Goal: Transaction & Acquisition: Obtain resource

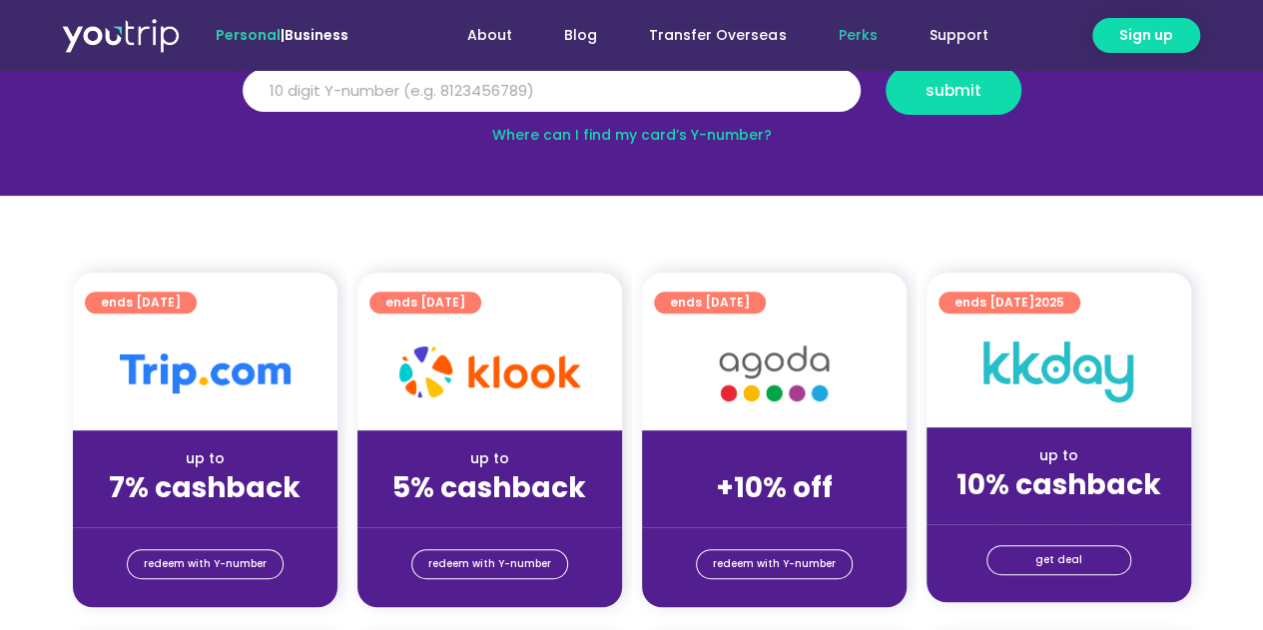
scroll to position [200, 0]
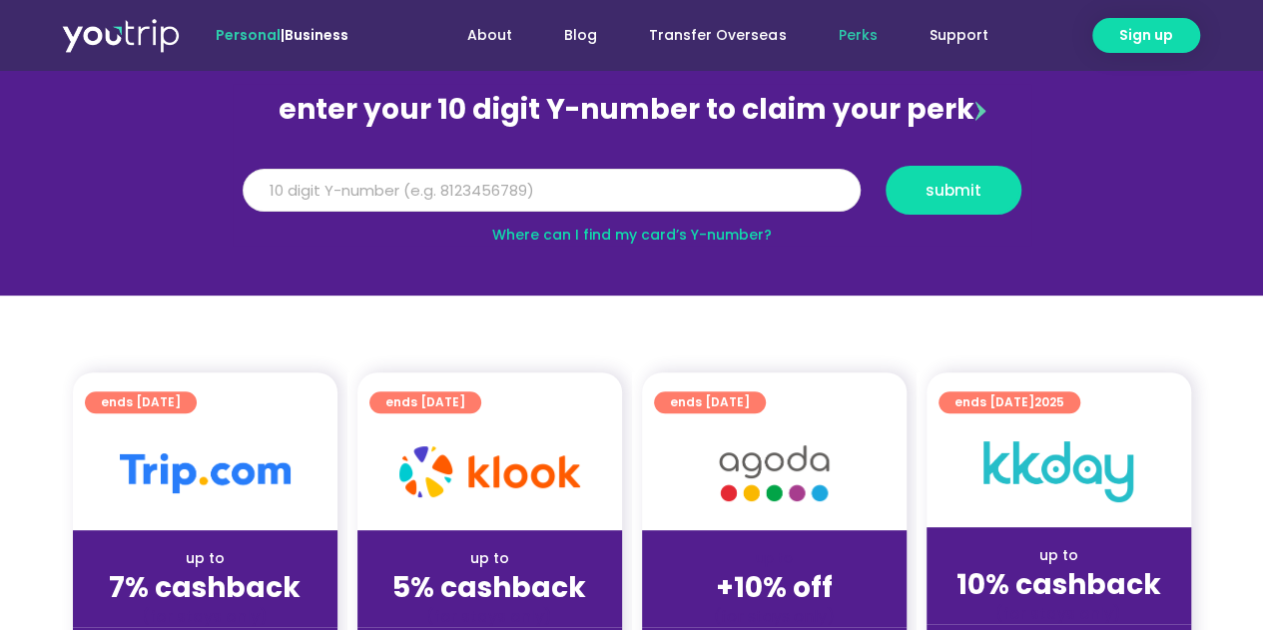
click at [521, 189] on input "Y Number" at bounding box center [552, 191] width 618 height 44
click at [577, 191] on input "Y Number" at bounding box center [552, 191] width 618 height 44
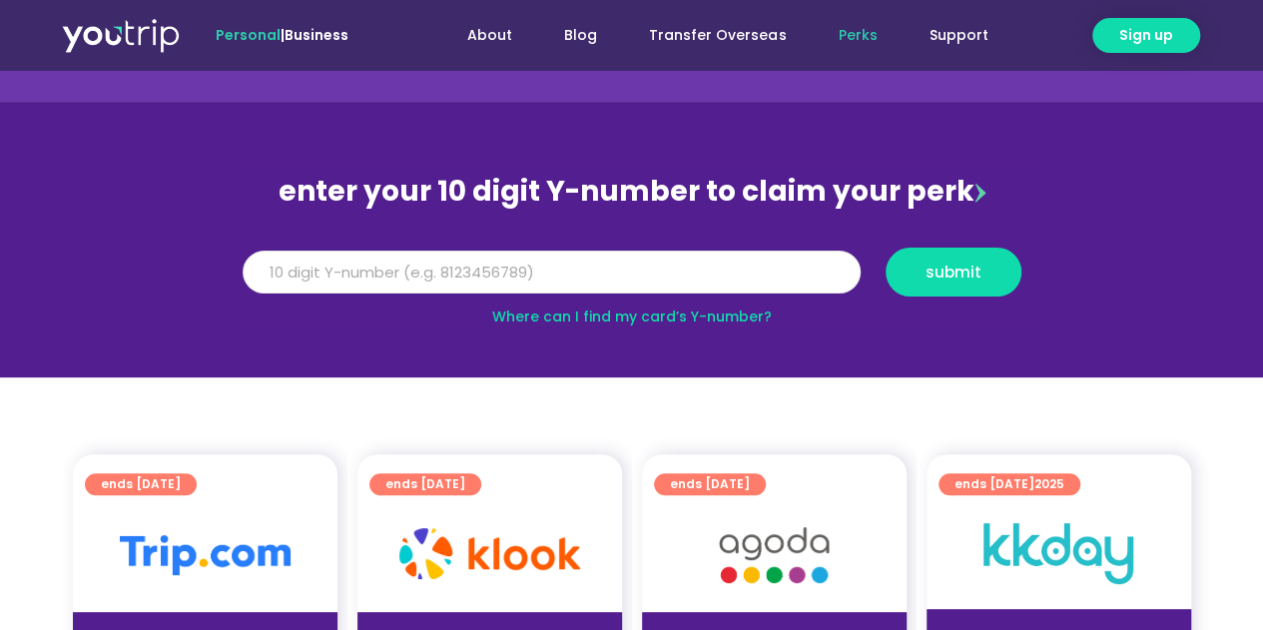
scroll to position [100, 0]
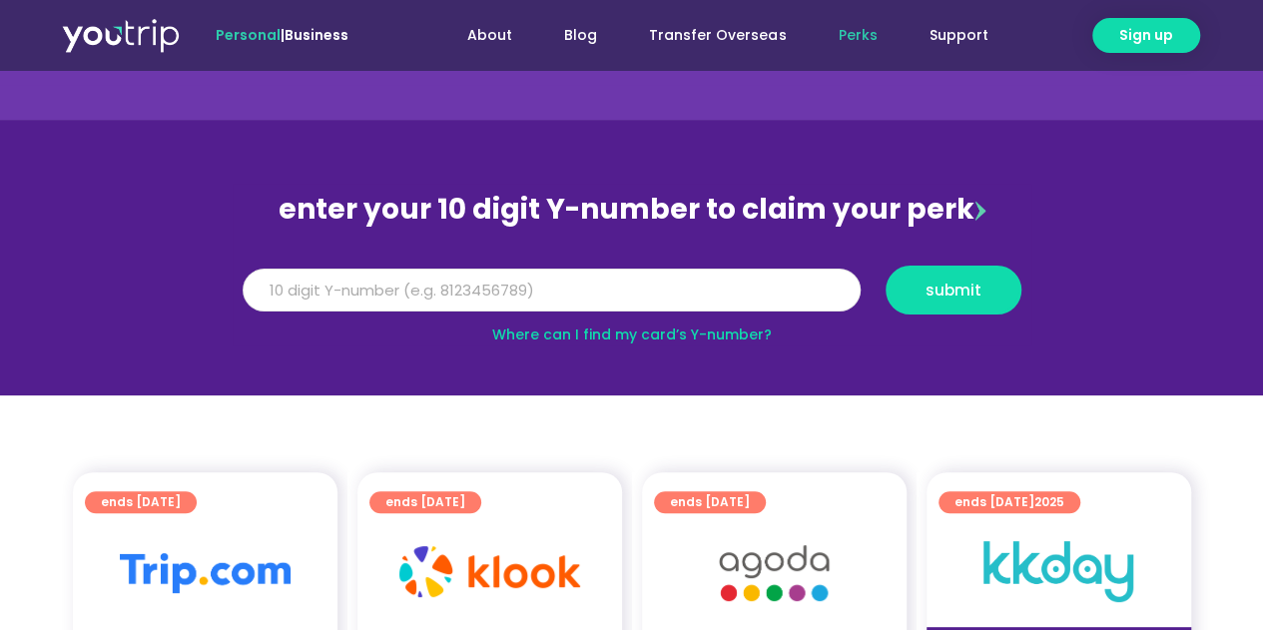
click at [373, 295] on input "Y Number" at bounding box center [552, 291] width 618 height 44
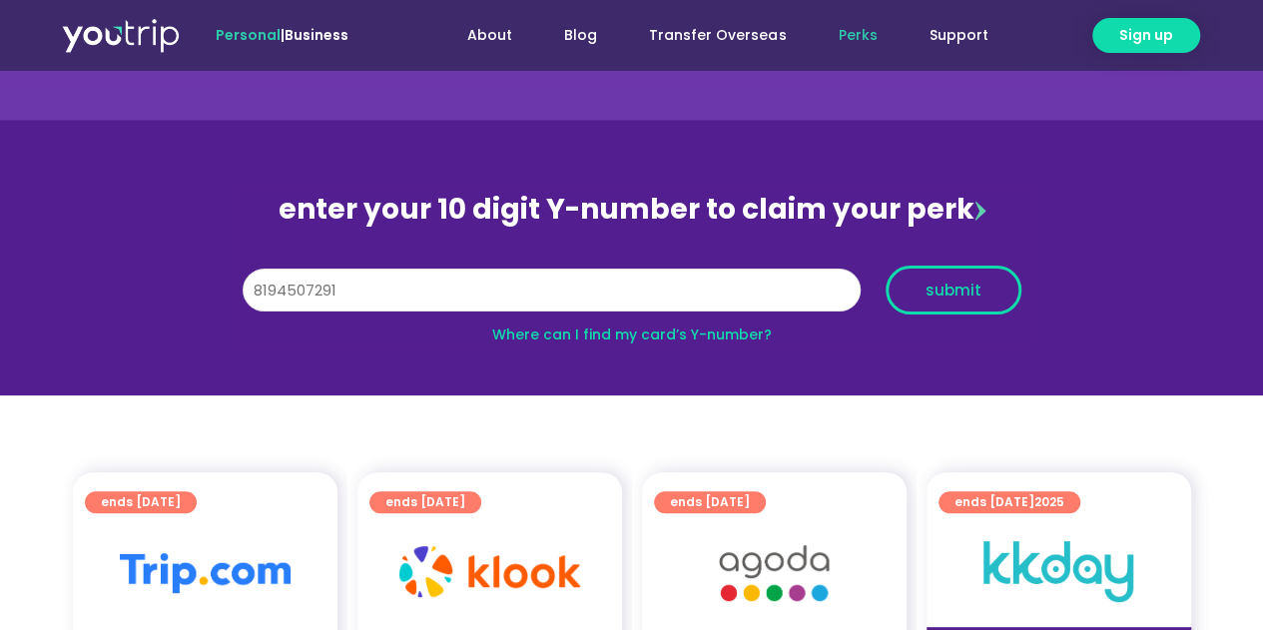
type input "8194507291"
click at [930, 291] on span "submit" at bounding box center [954, 290] width 56 height 15
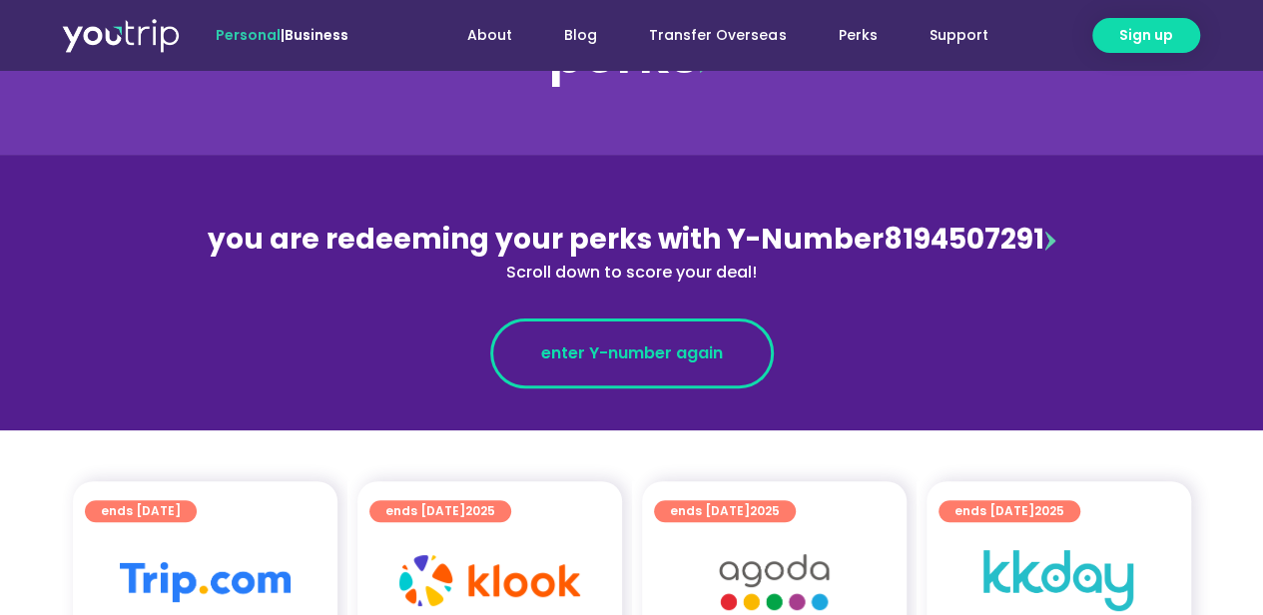
scroll to position [399, 0]
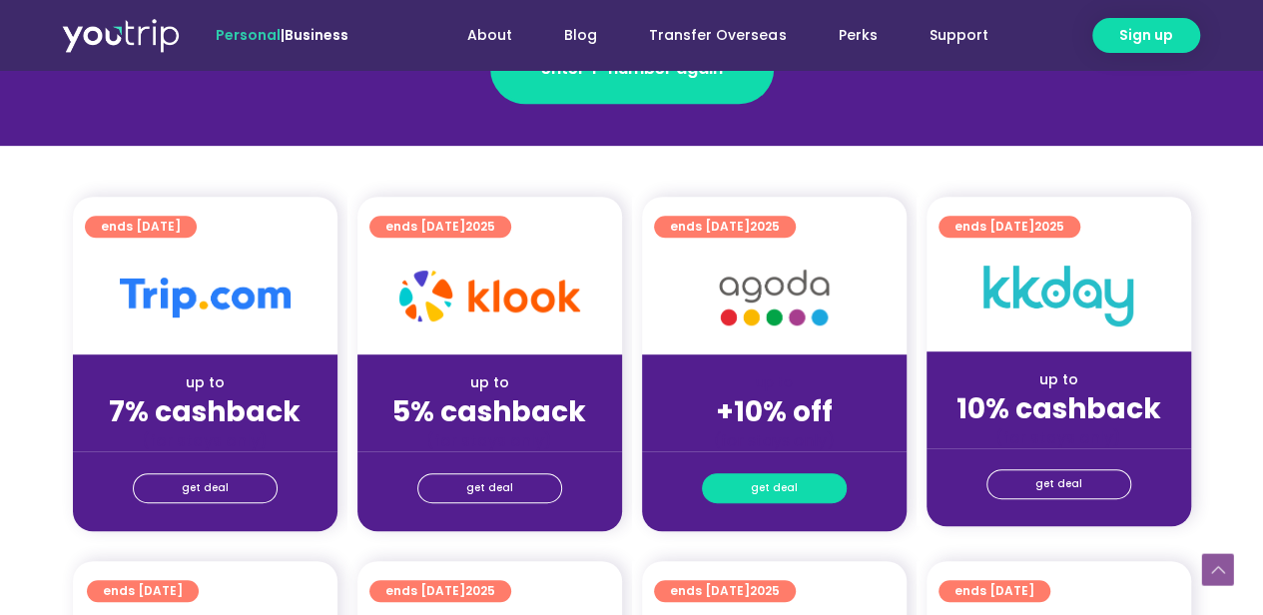
click at [761, 478] on span "get deal" at bounding box center [774, 488] width 47 height 28
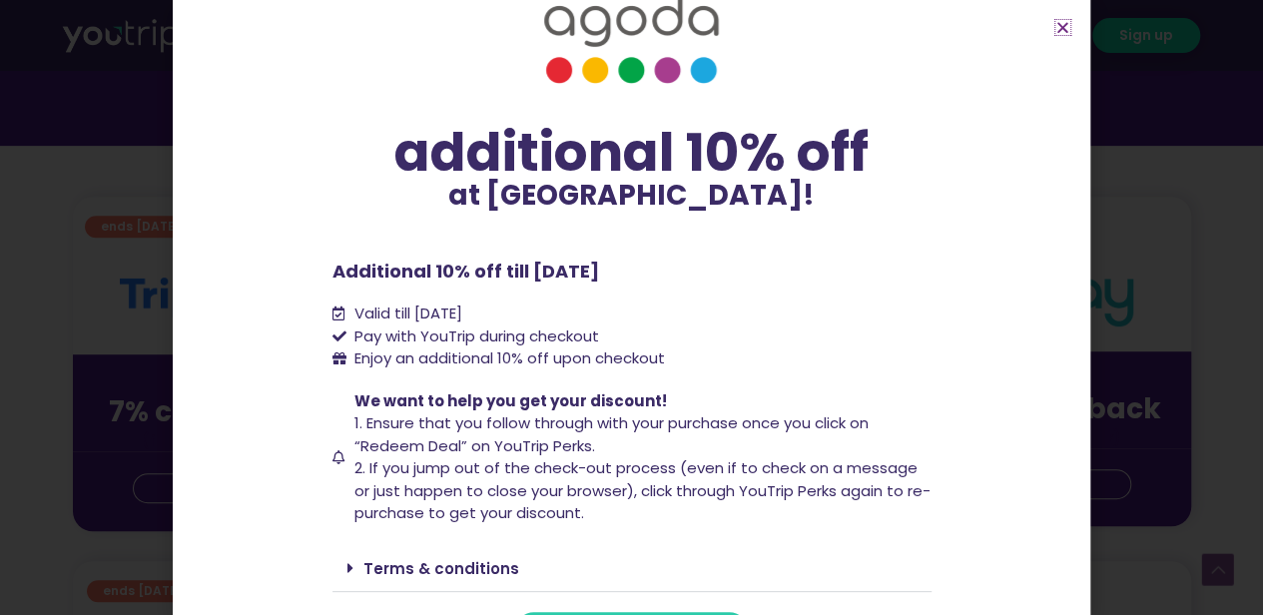
scroll to position [103, 0]
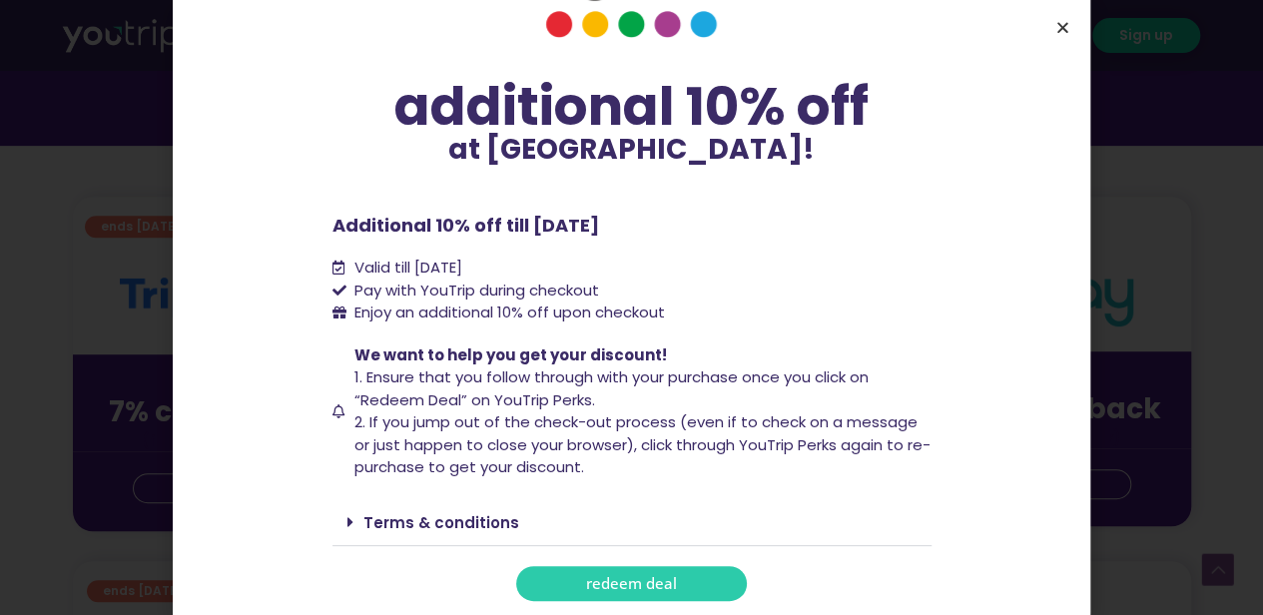
click at [1069, 22] on icon "Close" at bounding box center [1062, 27] width 15 height 15
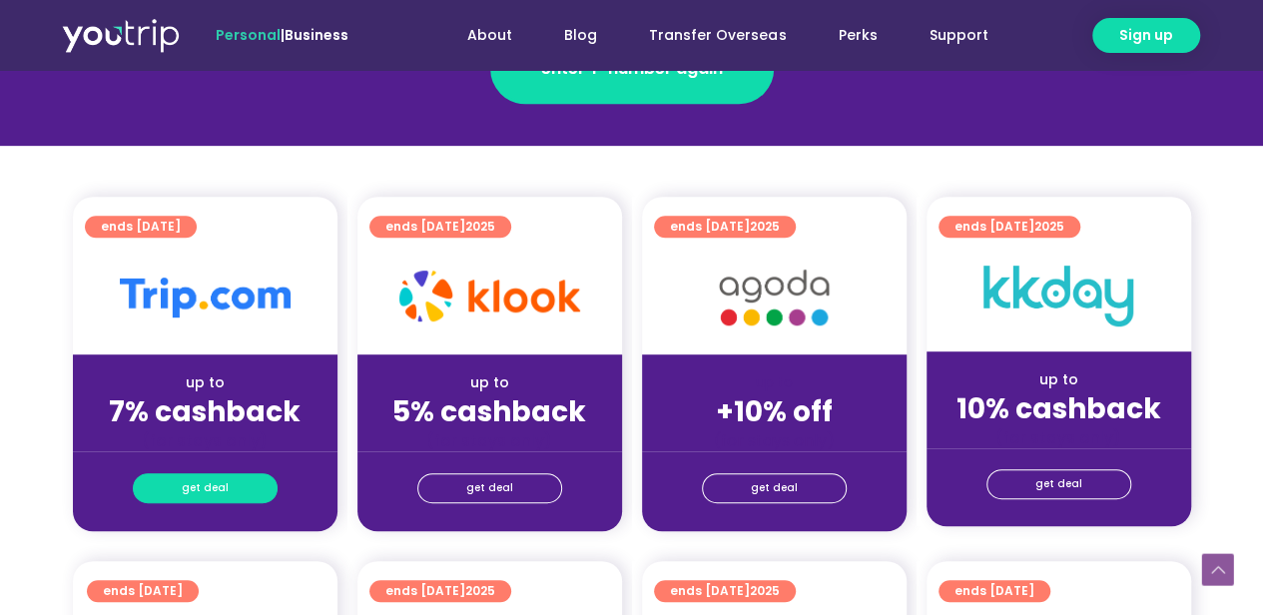
click at [240, 484] on link "get deal" at bounding box center [205, 488] width 145 height 30
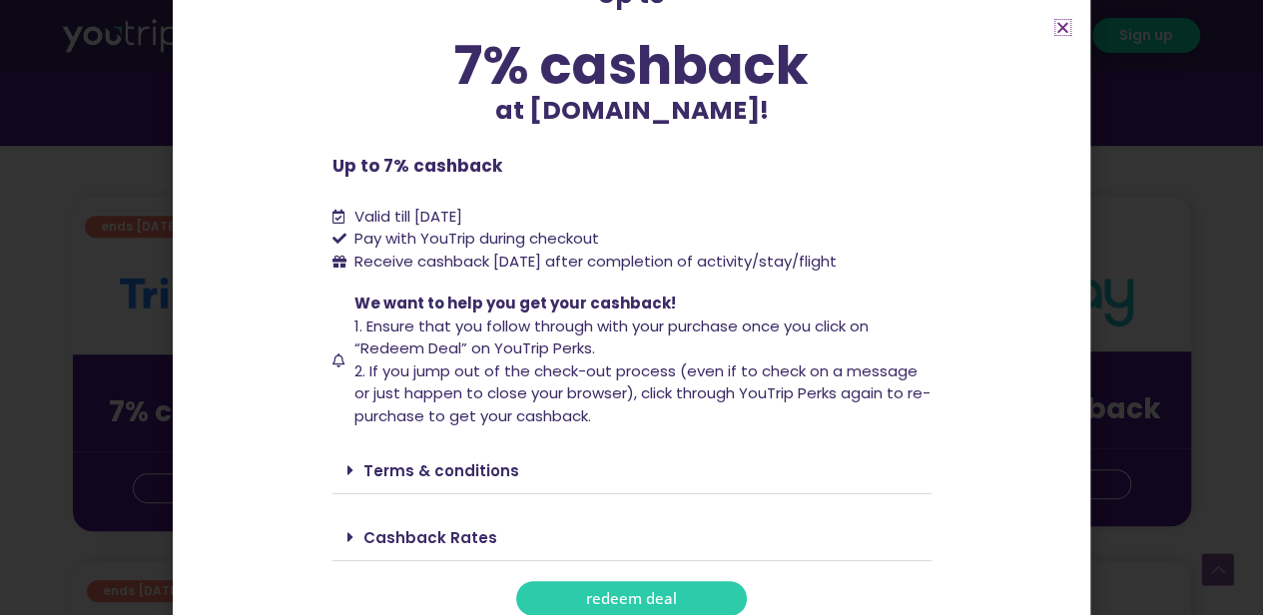
scroll to position [146, 0]
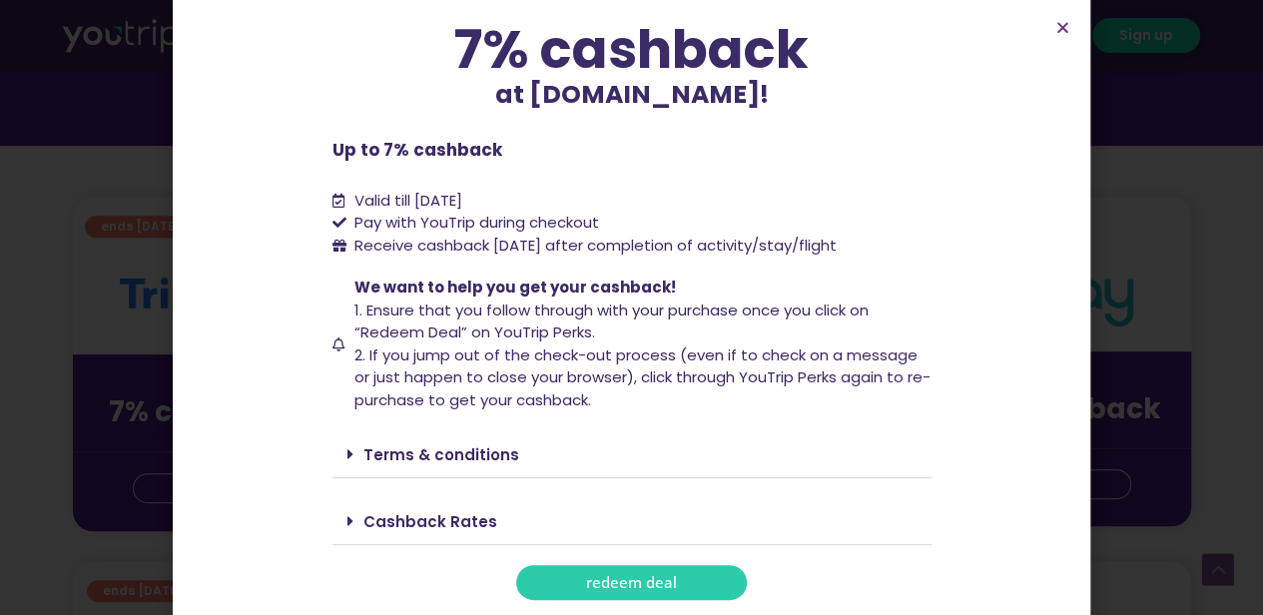
click at [437, 530] on link "Cashback Rates" at bounding box center [430, 521] width 134 height 21
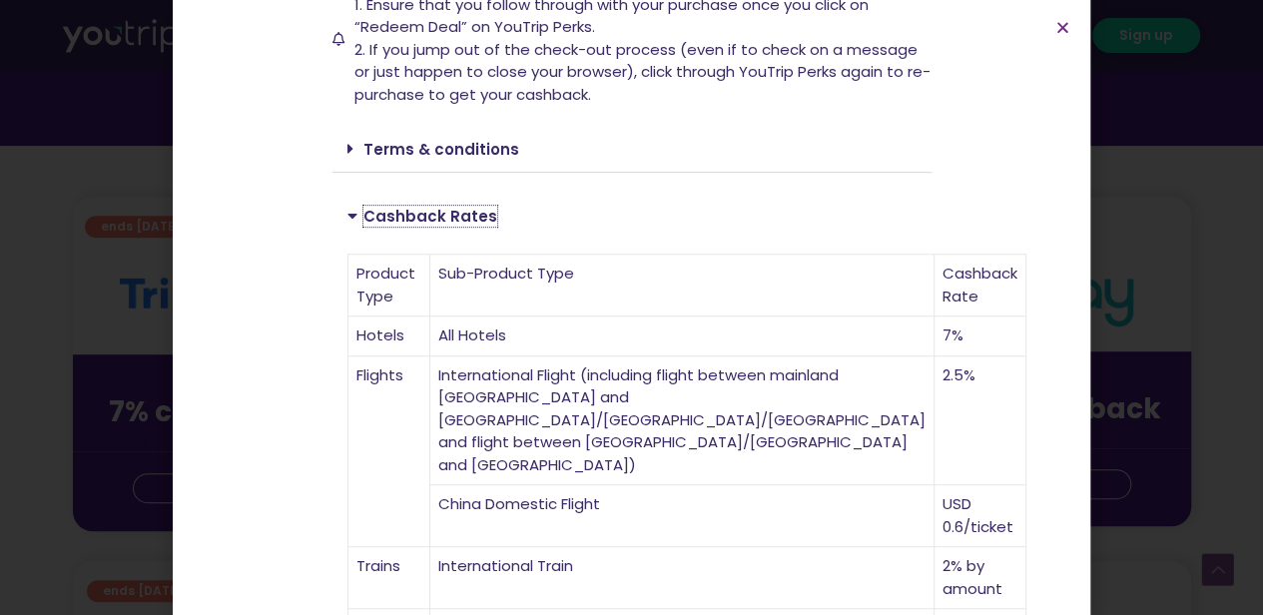
scroll to position [545, 0]
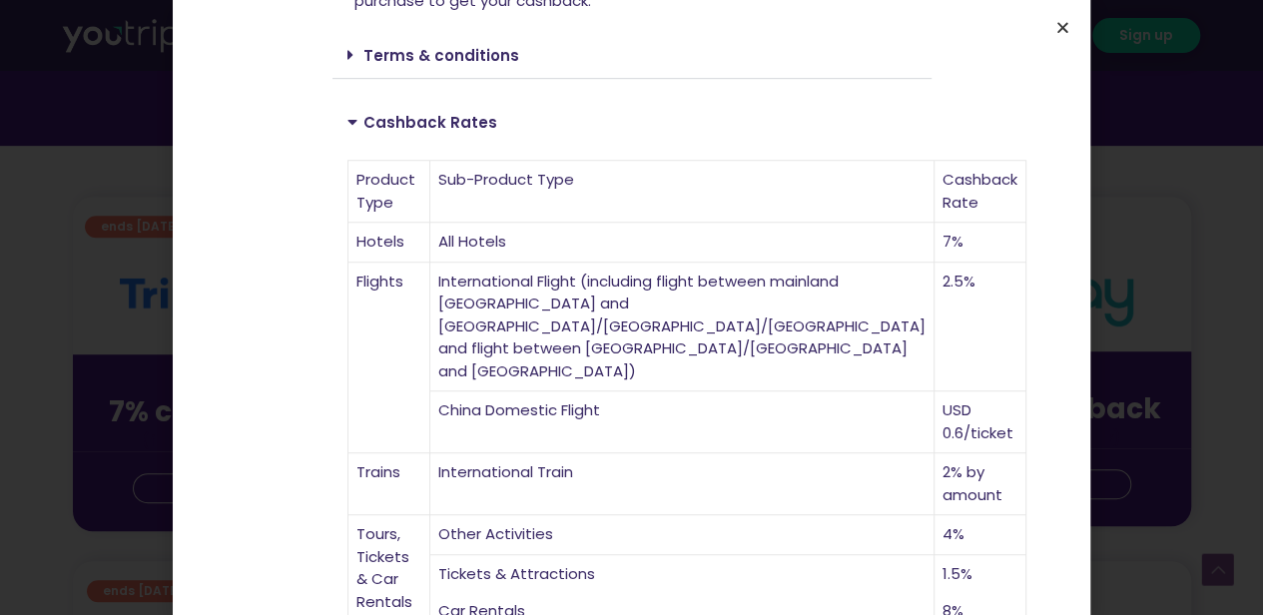
click at [1060, 27] on icon "Close" at bounding box center [1062, 27] width 15 height 15
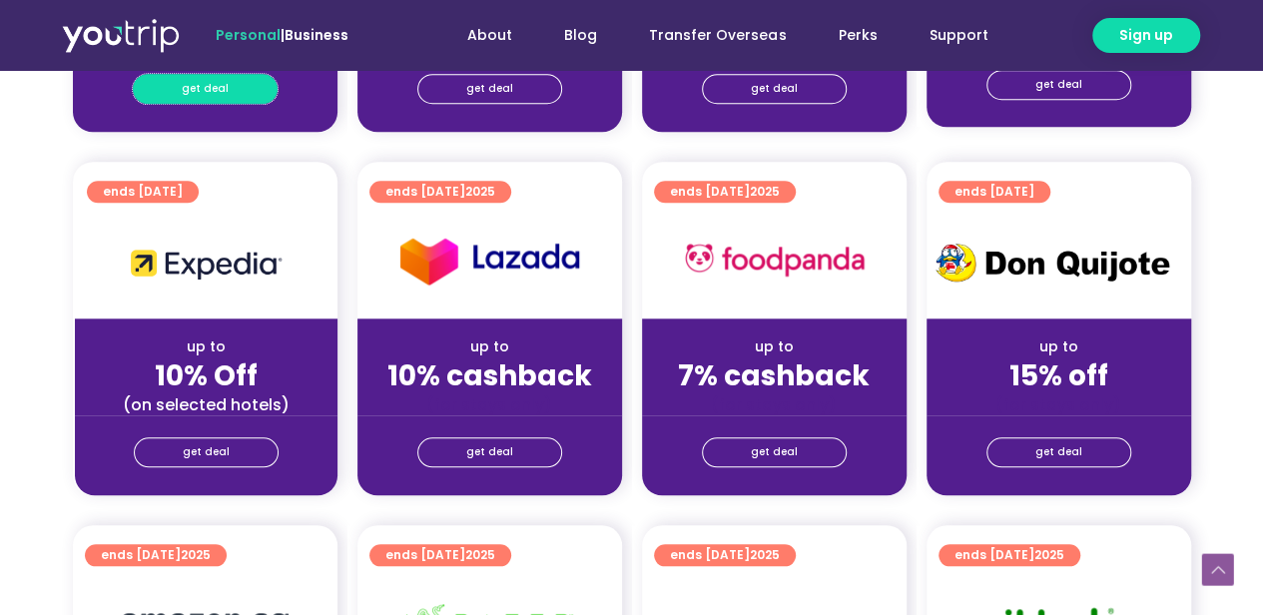
scroll to position [699, 0]
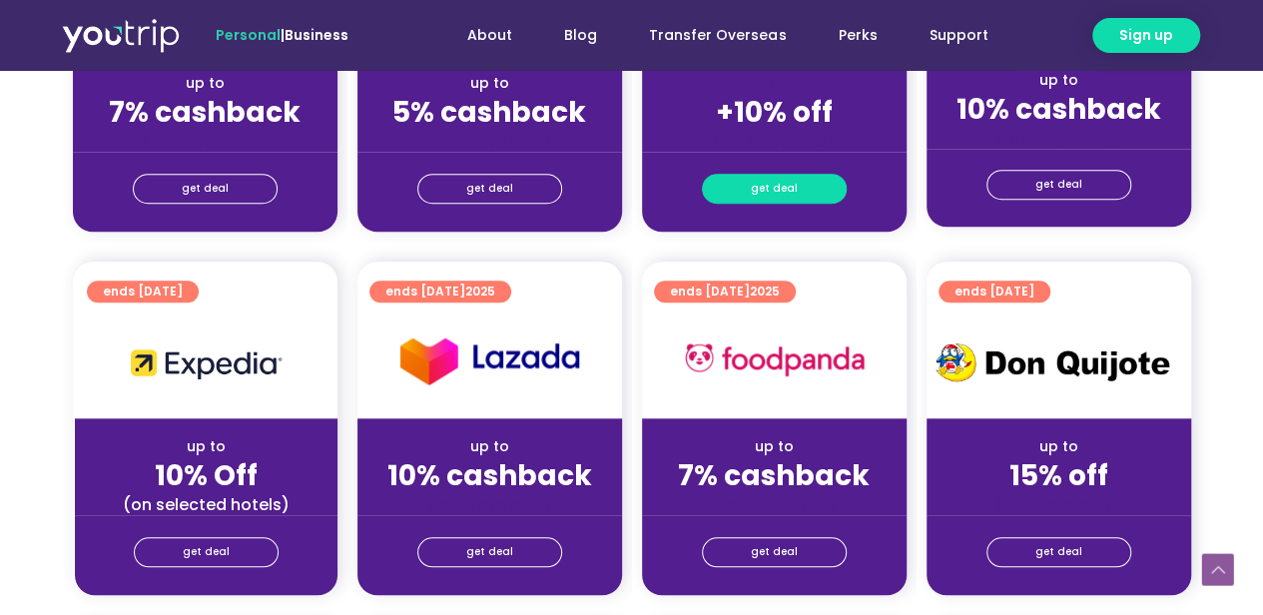
click at [753, 187] on span "get deal" at bounding box center [774, 189] width 47 height 28
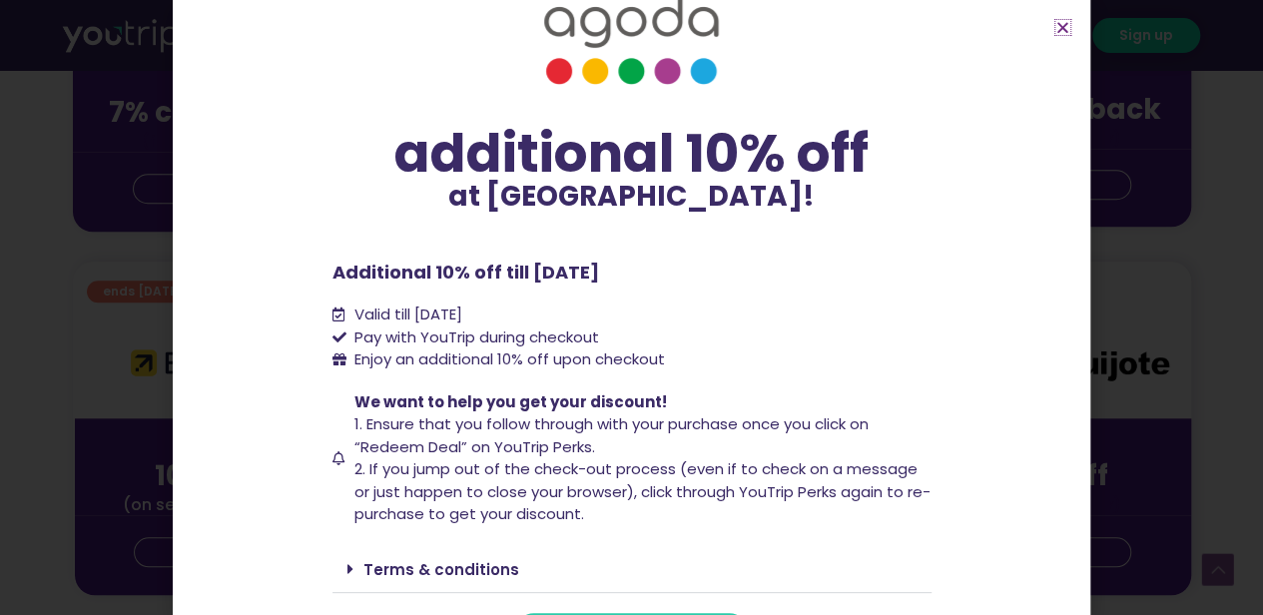
scroll to position [103, 0]
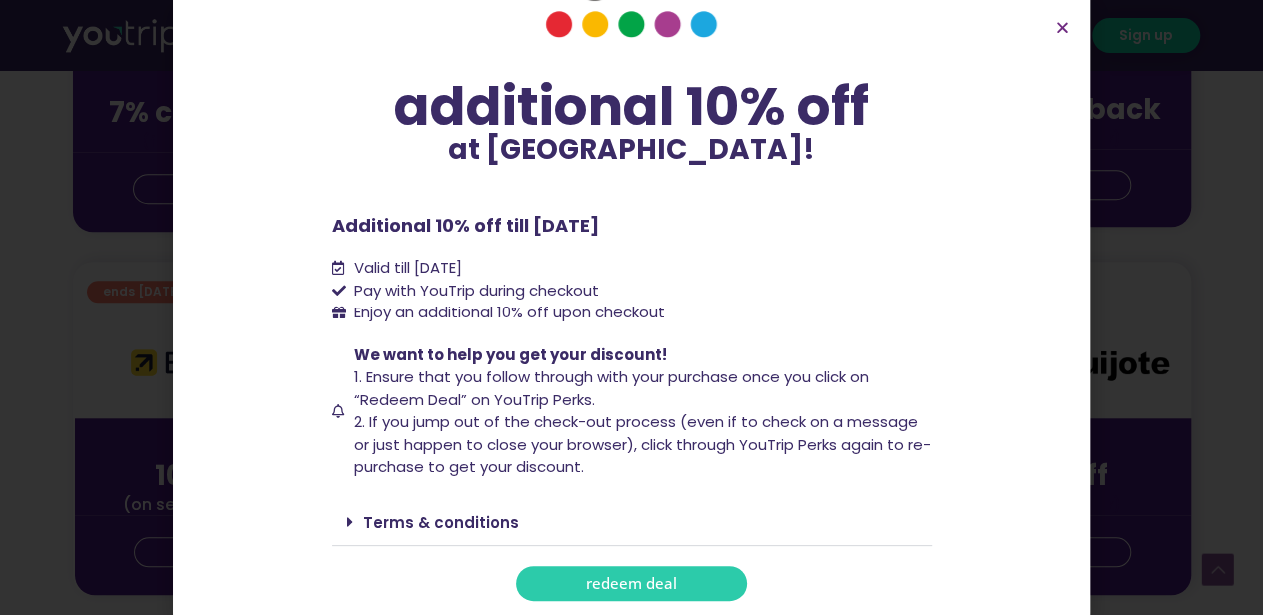
click at [567, 570] on link "redeem deal" at bounding box center [631, 583] width 231 height 35
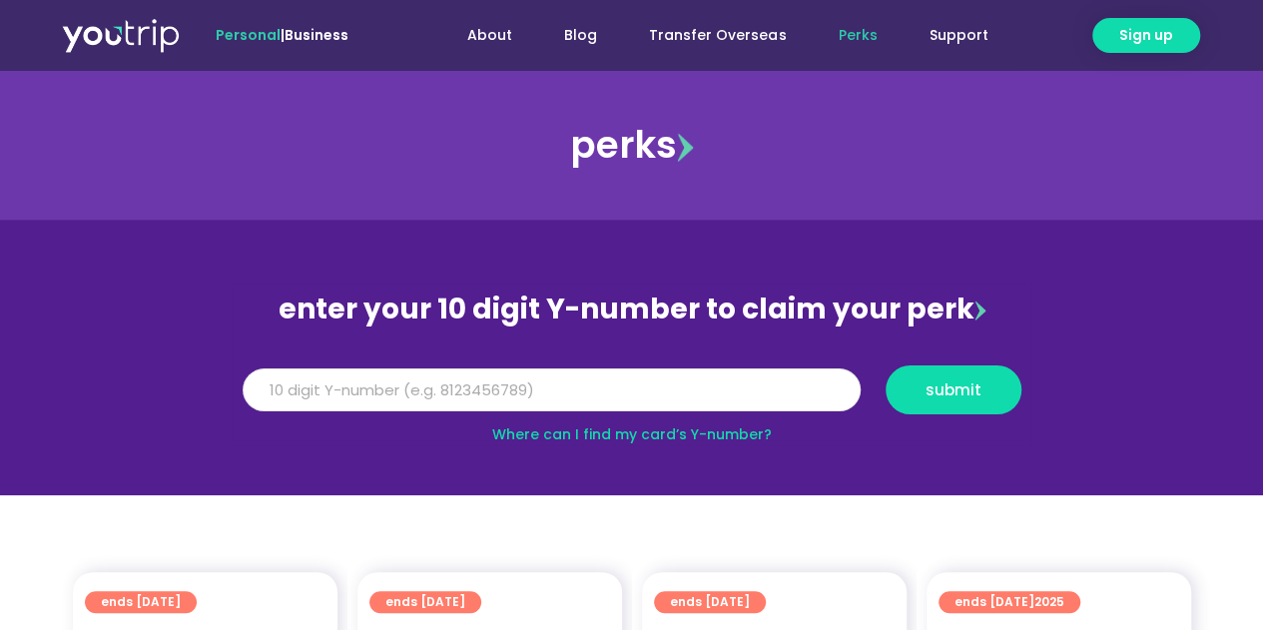
click at [591, 390] on input "Y Number" at bounding box center [552, 390] width 618 height 44
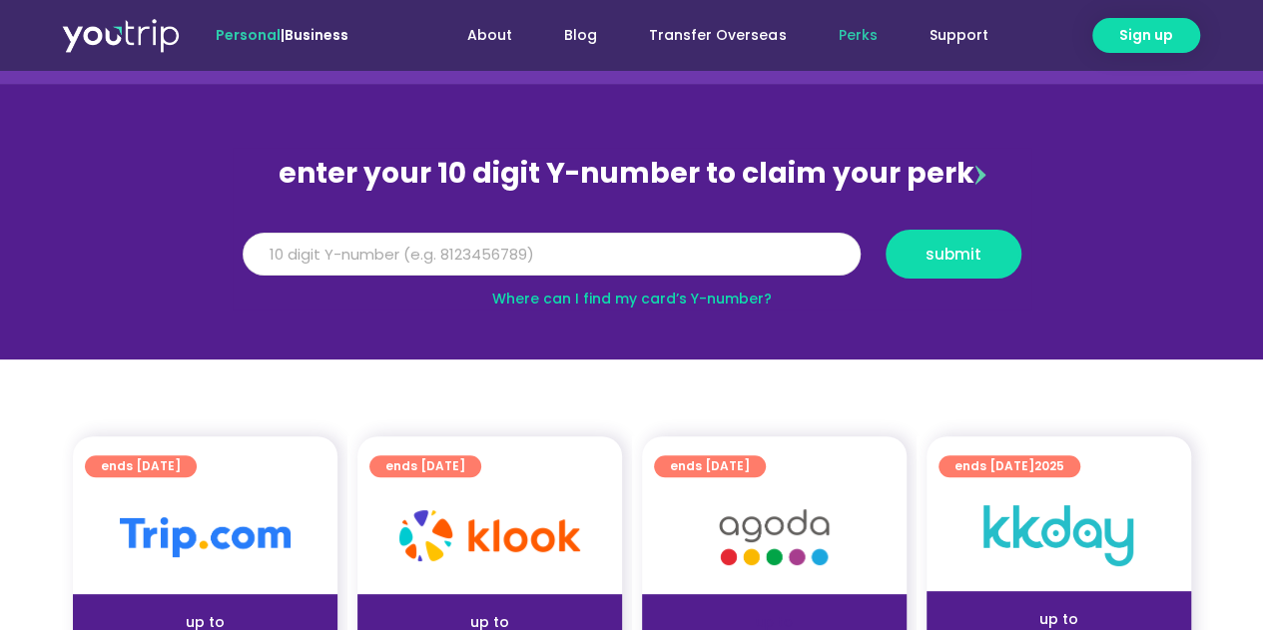
scroll to position [300, 0]
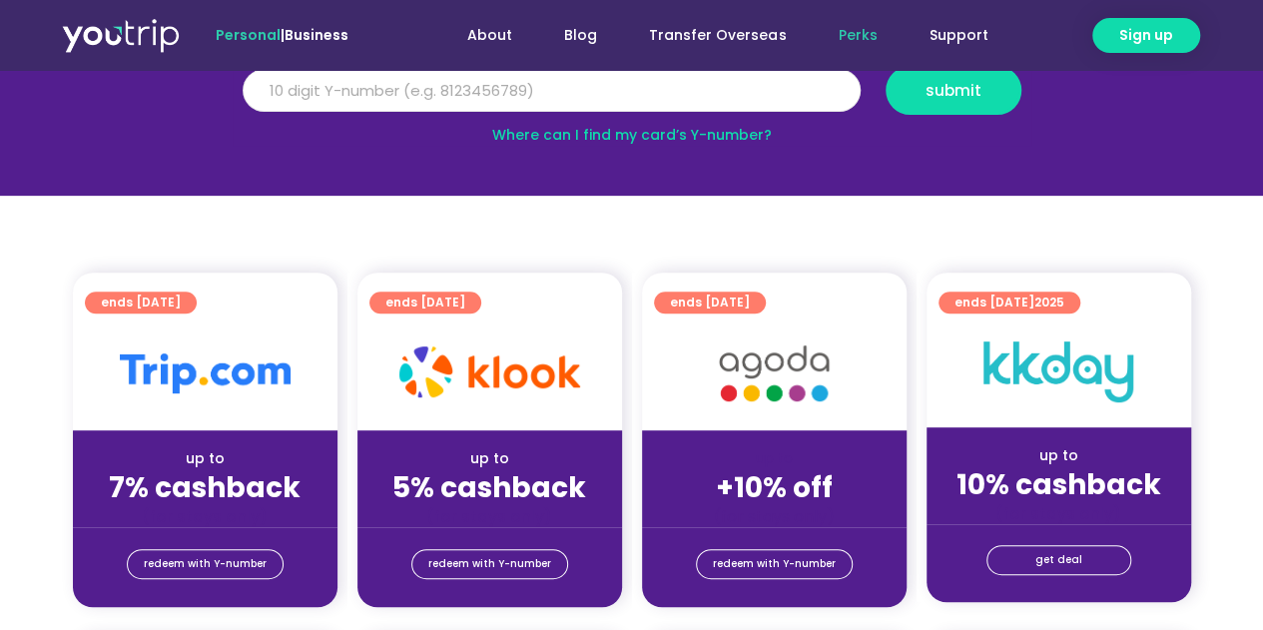
click at [577, 97] on input "Y Number" at bounding box center [552, 91] width 618 height 44
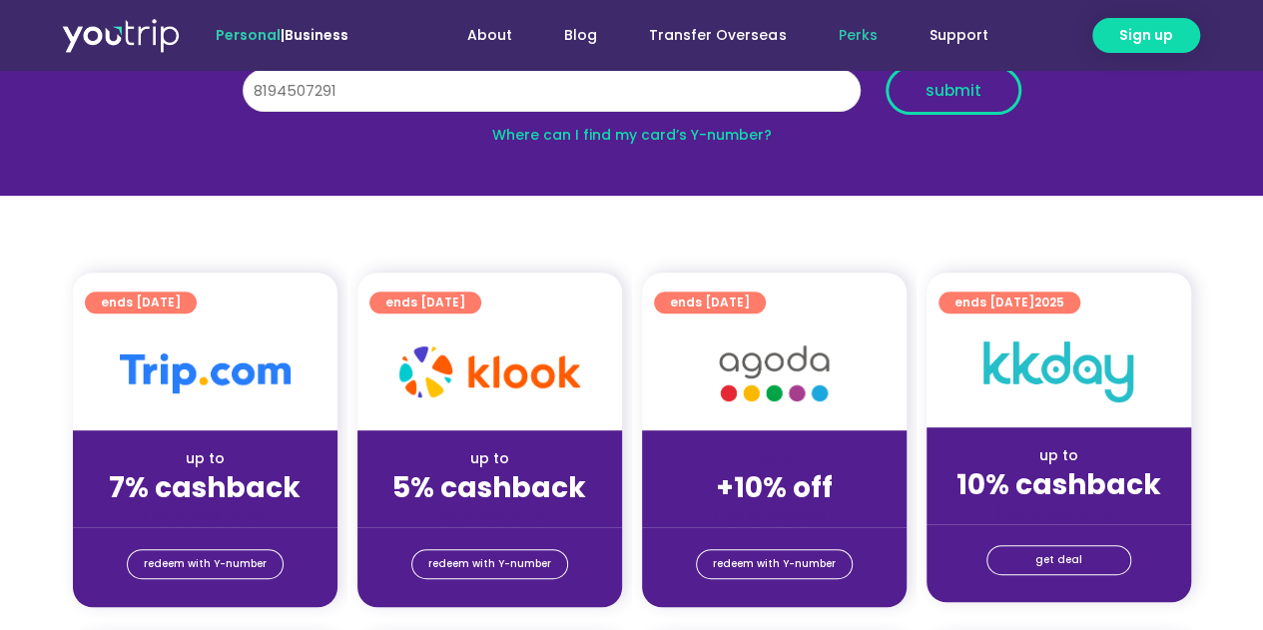
type input "8194507291"
click at [925, 95] on span "submit" at bounding box center [954, 90] width 102 height 15
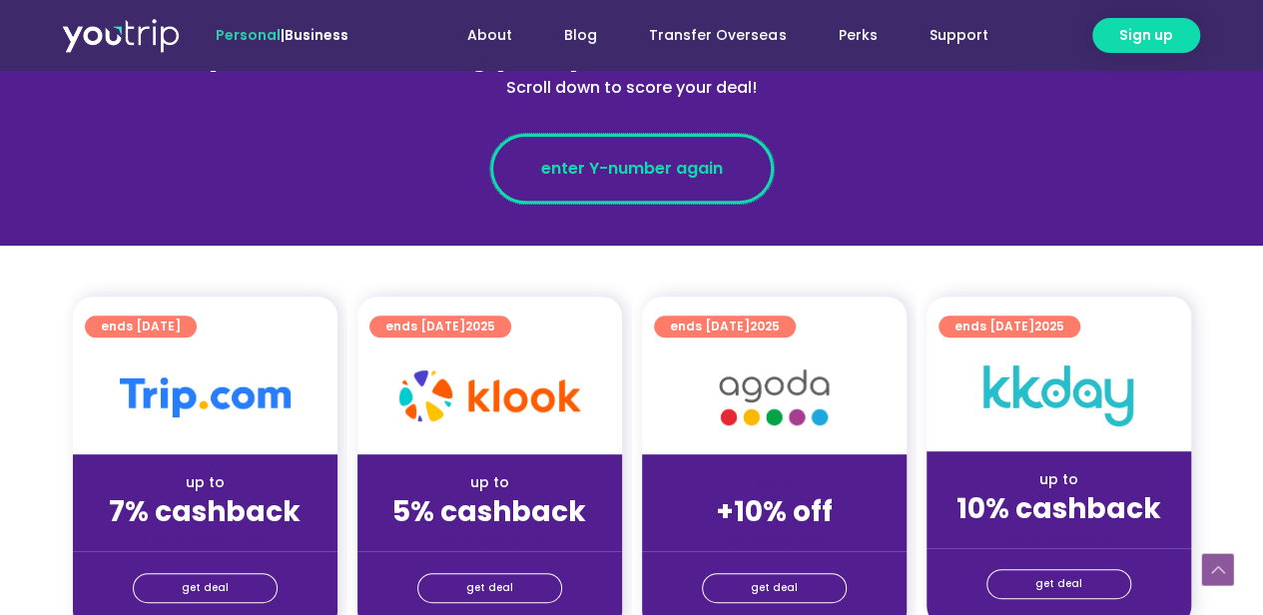
scroll to position [499, 0]
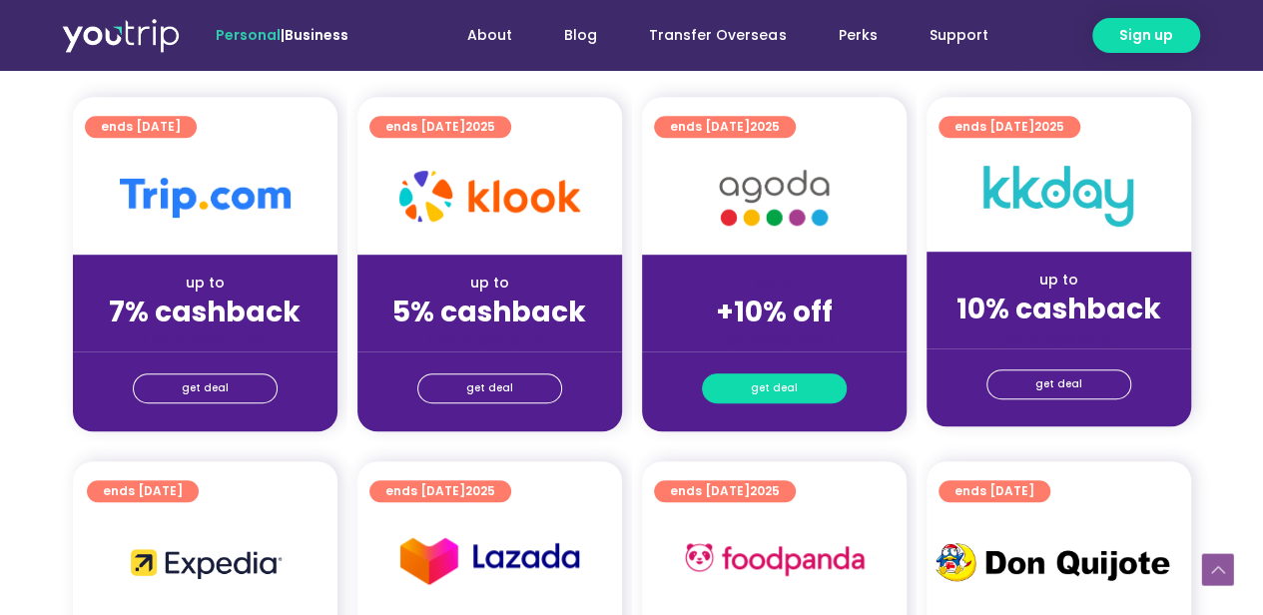
click at [777, 384] on span "get deal" at bounding box center [774, 388] width 47 height 28
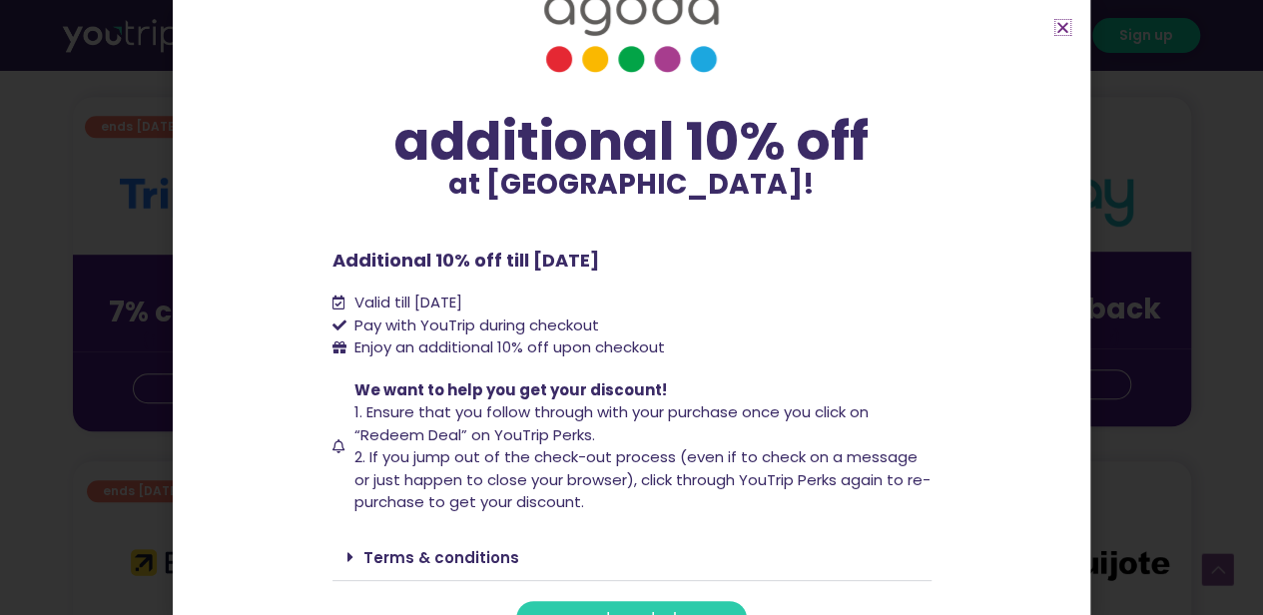
scroll to position [103, 0]
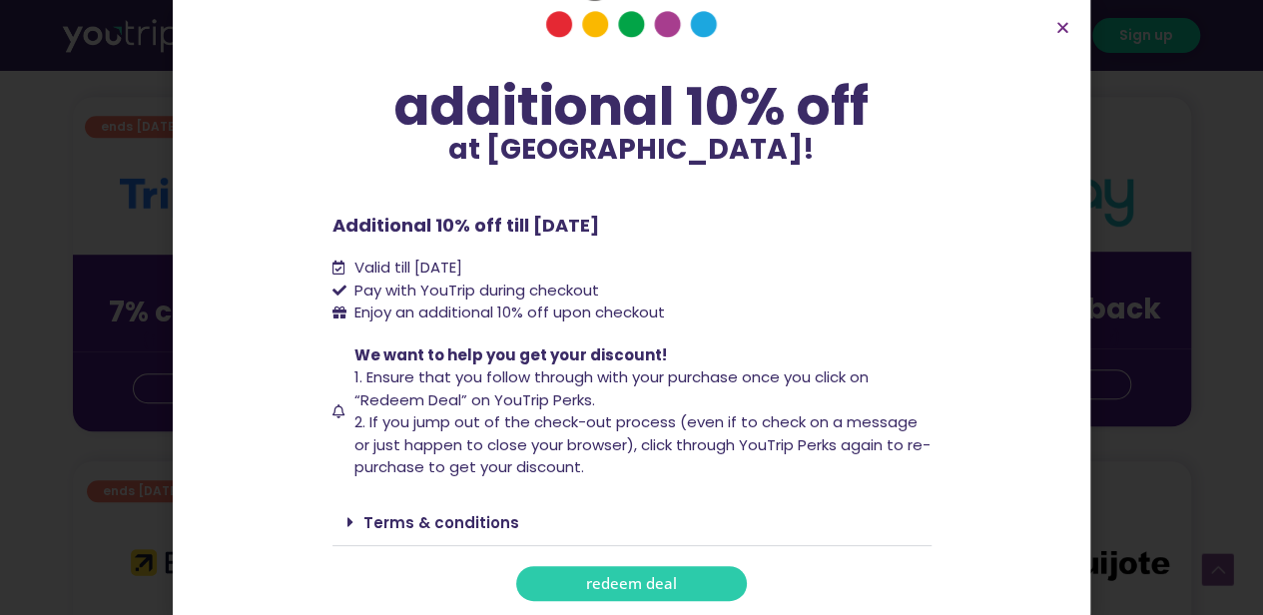
click at [455, 505] on div "Terms & conditions" at bounding box center [632, 522] width 599 height 47
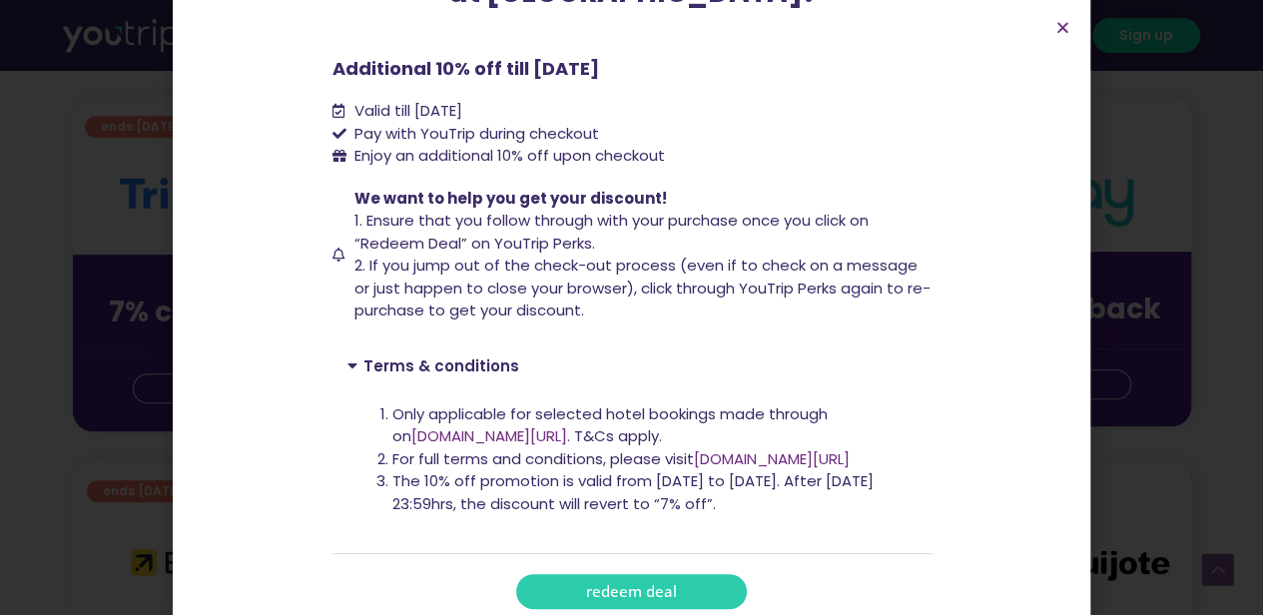
scroll to position [268, 0]
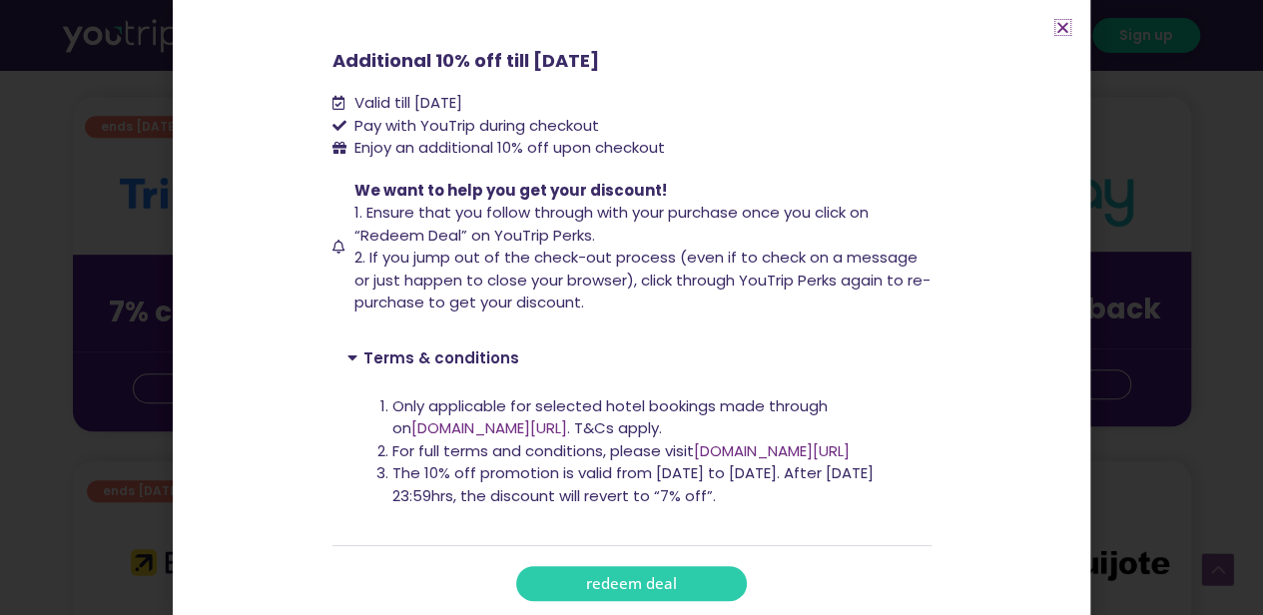
click at [1060, 29] on icon "Close" at bounding box center [1062, 27] width 15 height 15
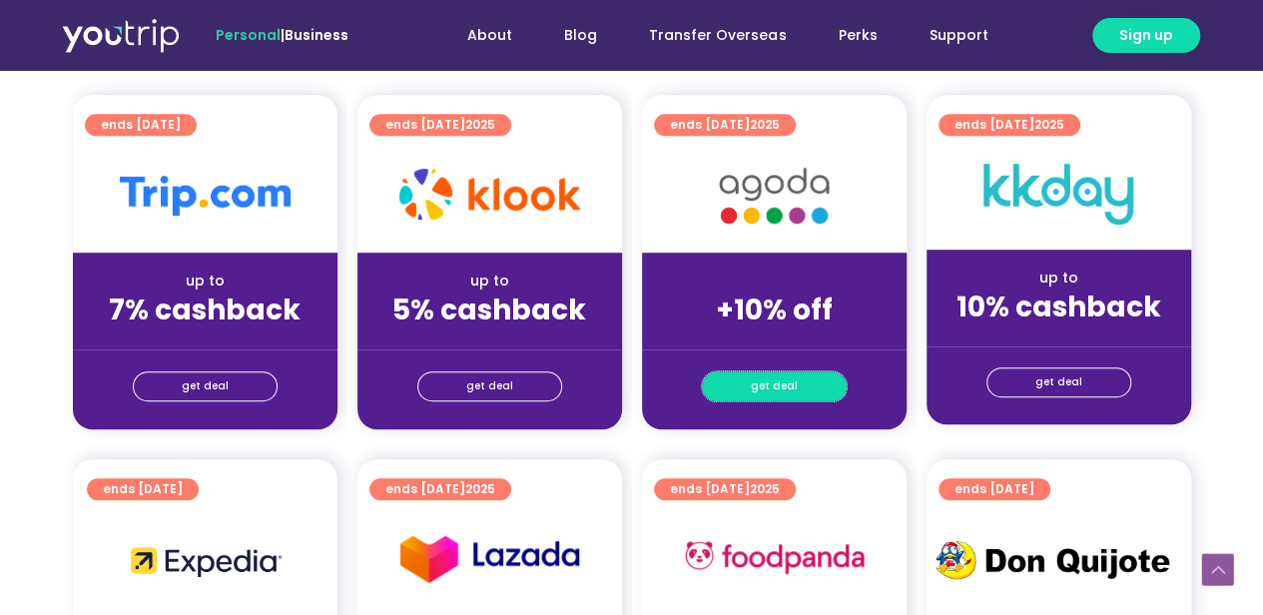
scroll to position [499, 0]
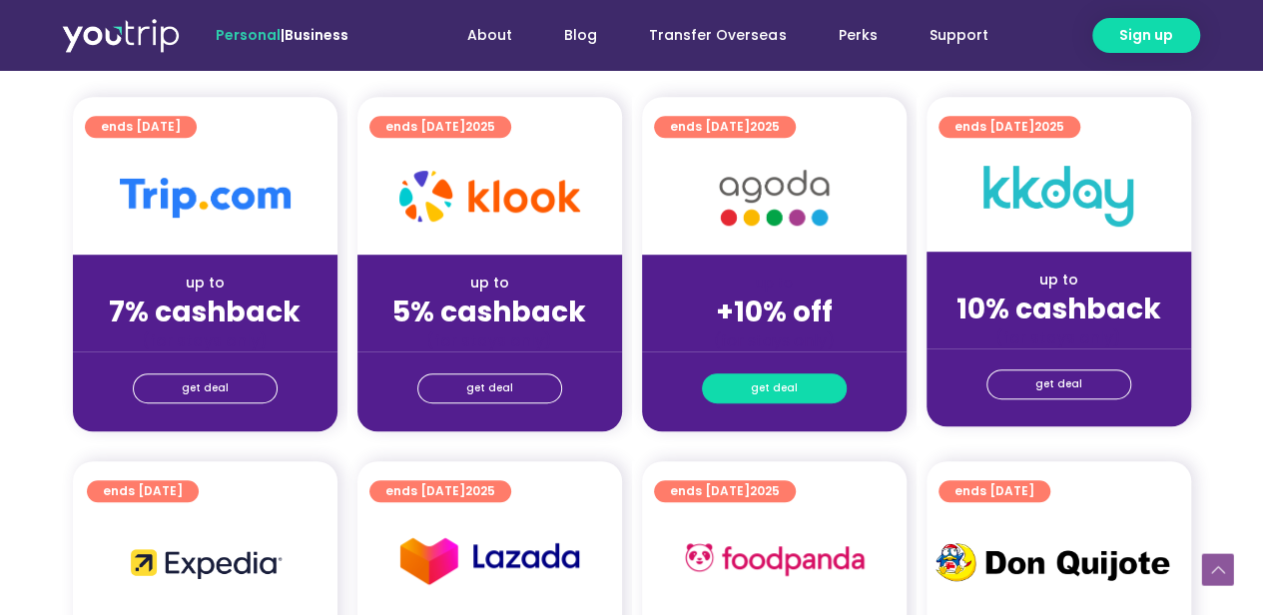
click at [793, 390] on span "get deal" at bounding box center [774, 388] width 47 height 28
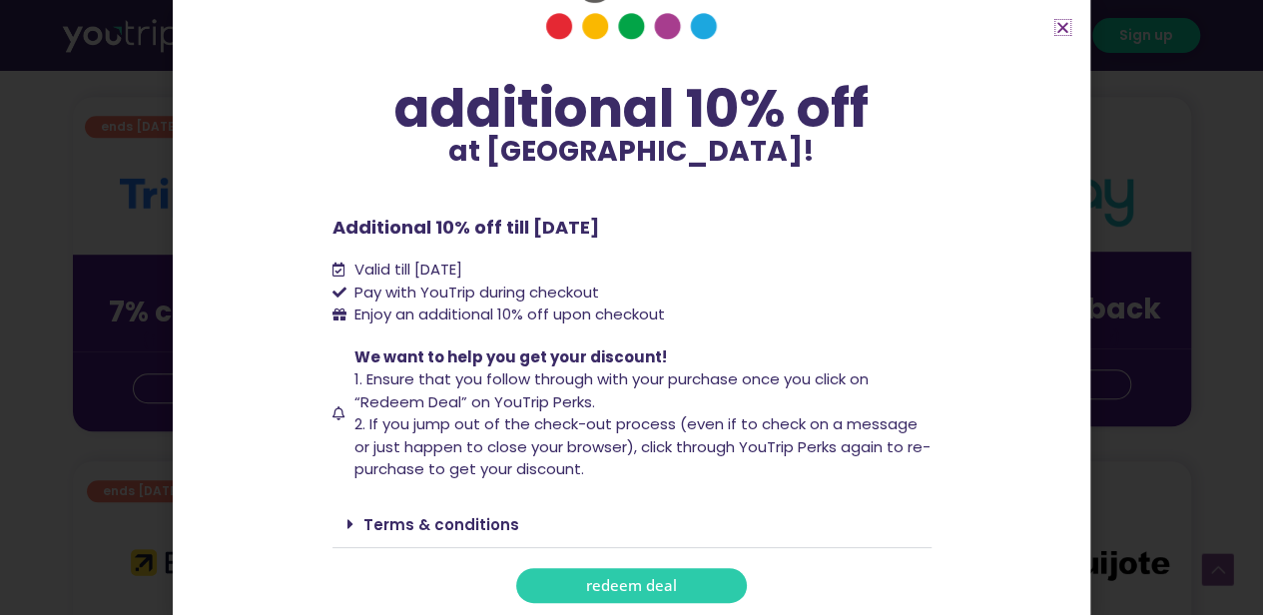
scroll to position [103, 0]
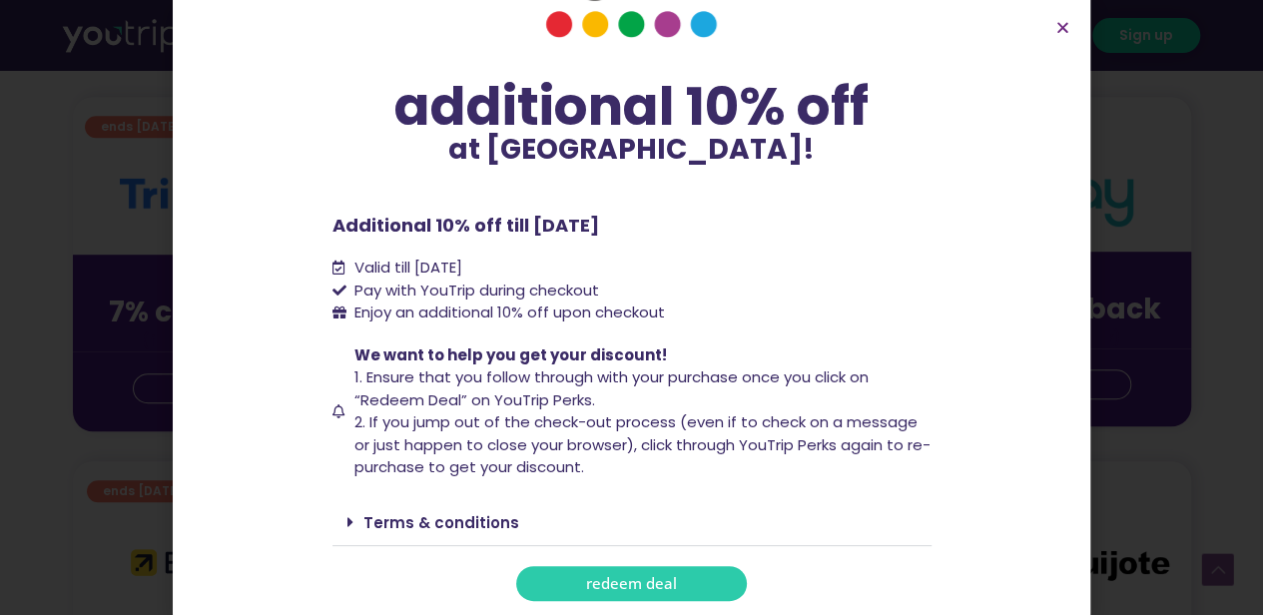
click at [592, 582] on span "redeem deal" at bounding box center [631, 583] width 91 height 15
